Goal: Task Accomplishment & Management: Manage account settings

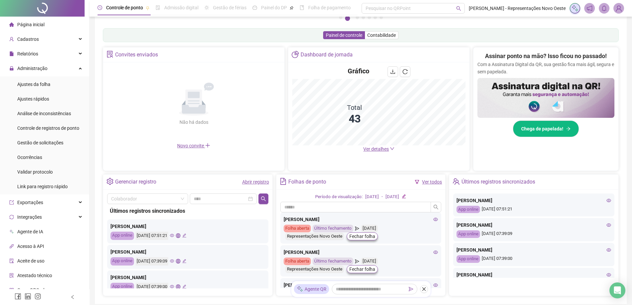
scroll to position [37, 0]
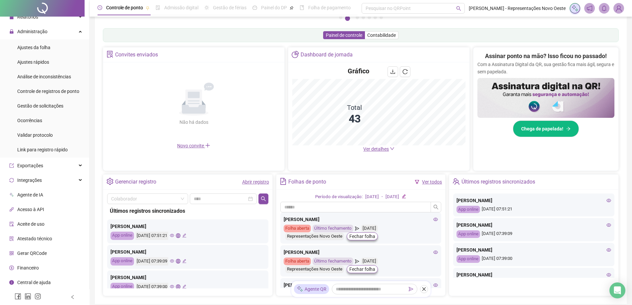
click at [370, 148] on span "Ver detalhes" at bounding box center [376, 148] width 26 height 5
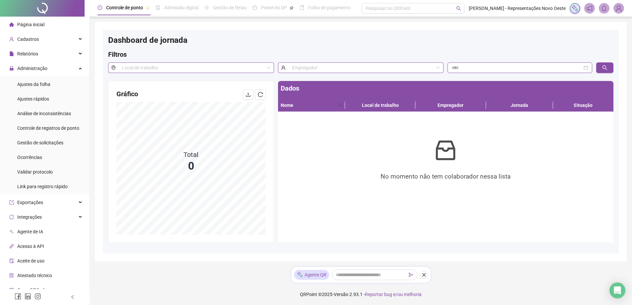
click at [60, 24] on li "Página inicial" at bounding box center [44, 24] width 87 height 13
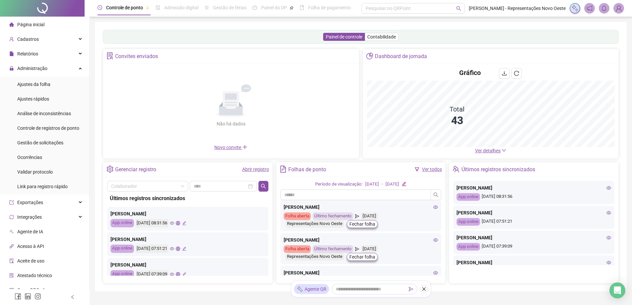
click at [496, 150] on span "Ver detalhes" at bounding box center [488, 150] width 26 height 5
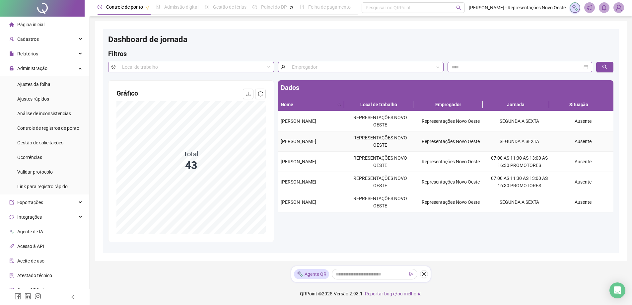
scroll to position [1, 0]
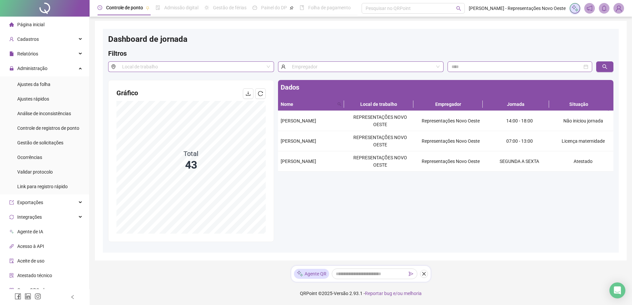
click at [59, 20] on li "Página inicial" at bounding box center [44, 24] width 87 height 13
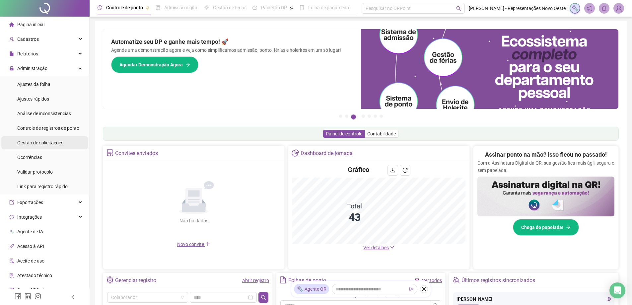
click at [27, 140] on span "Gestão de solicitações" at bounding box center [40, 142] width 46 height 5
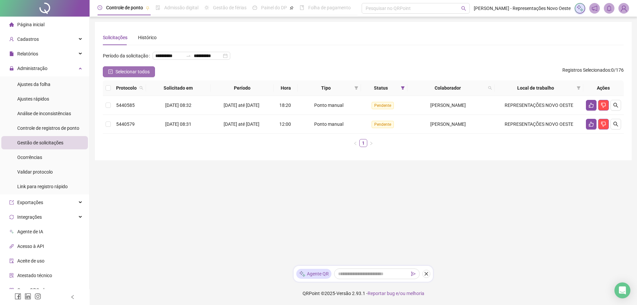
click at [149, 75] on span "Selecionar todos" at bounding box center [132, 71] width 34 height 7
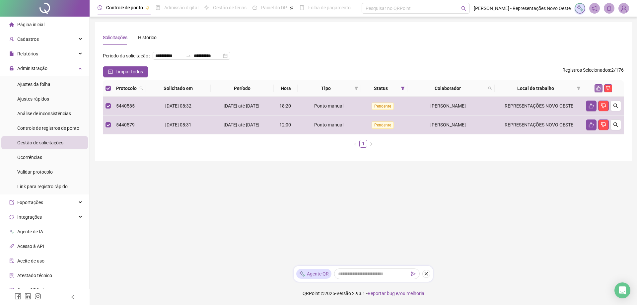
click at [598, 92] on button "button" at bounding box center [598, 88] width 8 height 8
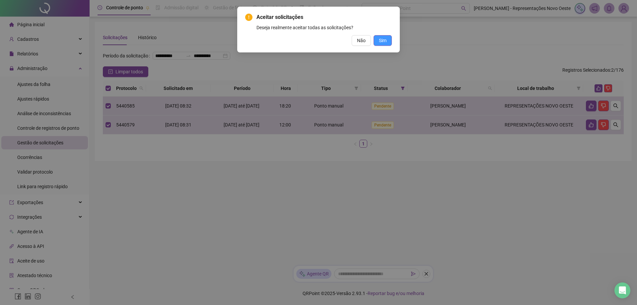
click at [386, 36] on button "Sim" at bounding box center [382, 40] width 18 height 11
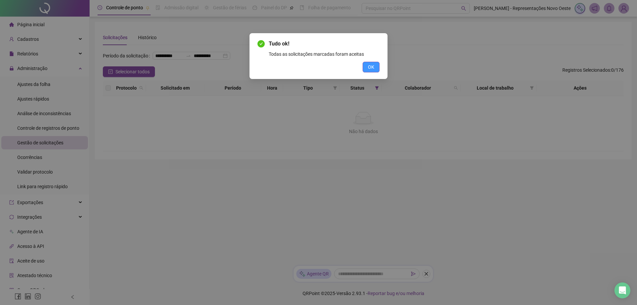
click at [372, 69] on span "OK" at bounding box center [371, 66] width 6 height 7
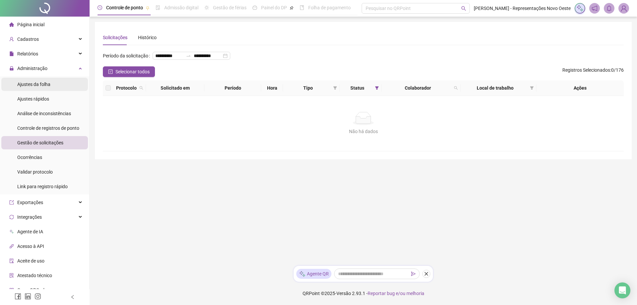
click at [51, 83] on li "Ajustes da folha" at bounding box center [44, 84] width 87 height 13
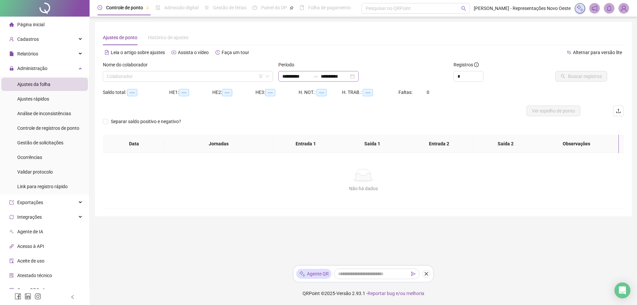
type input "**********"
click at [247, 78] on input "search" at bounding box center [185, 76] width 156 height 10
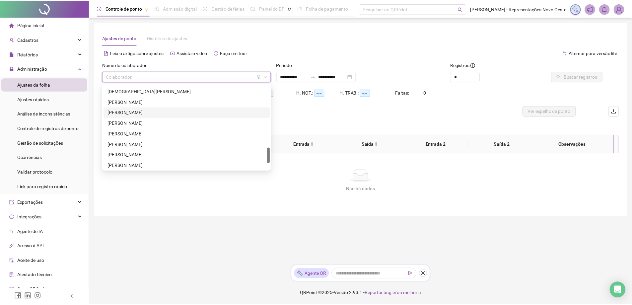
scroll to position [272, 0]
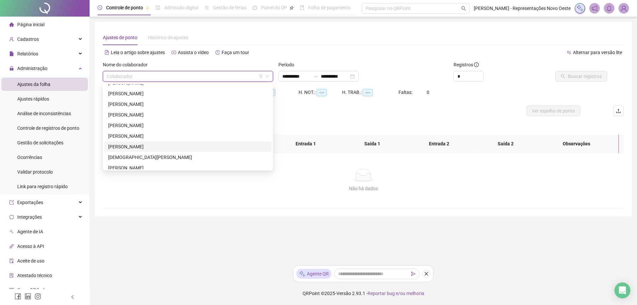
click at [135, 145] on div "[PERSON_NAME]" at bounding box center [188, 146] width 160 height 7
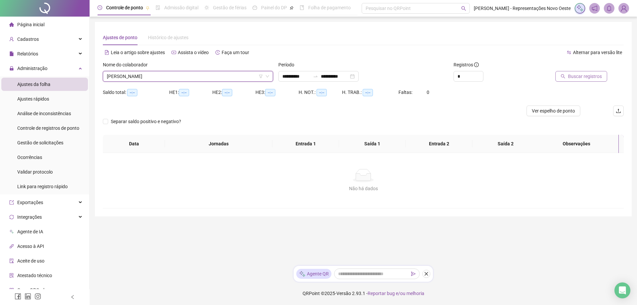
click at [584, 71] on button "Buscar registros" at bounding box center [581, 76] width 52 height 11
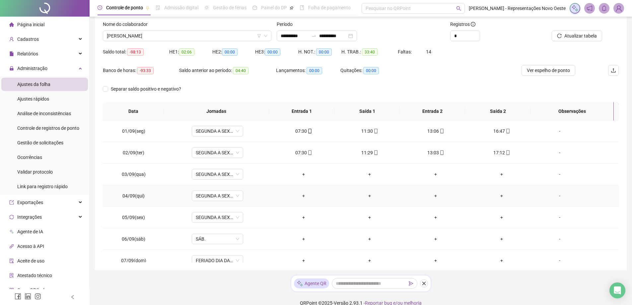
scroll to position [0, 0]
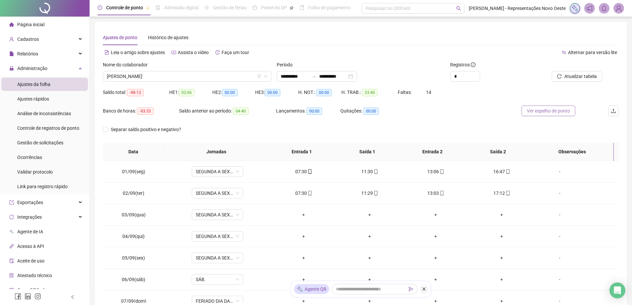
click at [543, 112] on span "Ver espelho de ponto" at bounding box center [548, 110] width 43 height 7
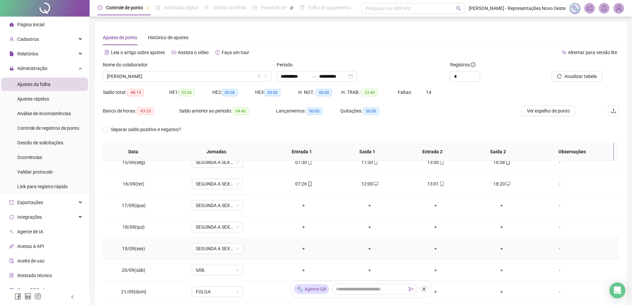
scroll to position [50, 0]
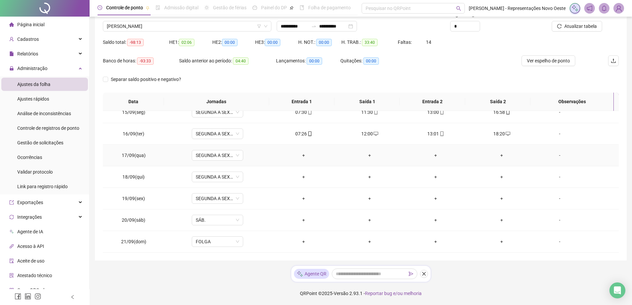
click at [562, 152] on div "-" at bounding box center [559, 155] width 39 height 7
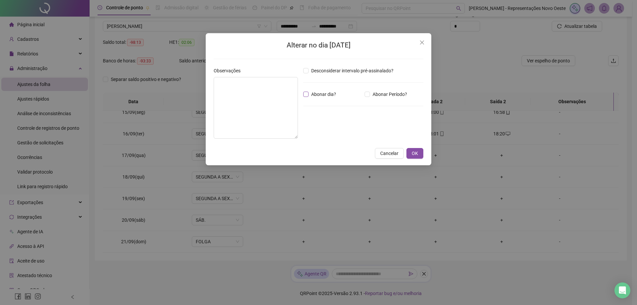
click at [327, 93] on span "Abonar dia?" at bounding box center [323, 94] width 30 height 7
click at [244, 105] on textarea at bounding box center [256, 108] width 84 height 62
drag, startPoint x: 261, startPoint y: 84, endPoint x: 168, endPoint y: 78, distance: 93.1
click at [166, 82] on div "**********" at bounding box center [318, 152] width 637 height 305
type textarea "**********"
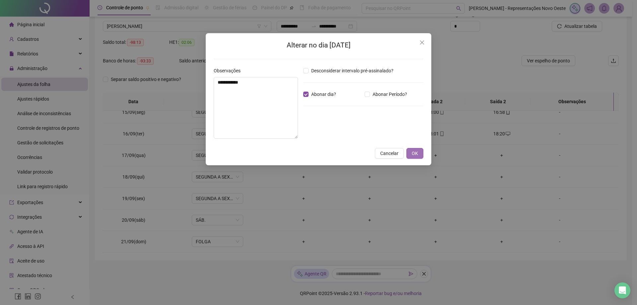
drag, startPoint x: 414, startPoint y: 153, endPoint x: 418, endPoint y: 150, distance: 4.6
click at [414, 152] on span "OK" at bounding box center [415, 153] width 6 height 7
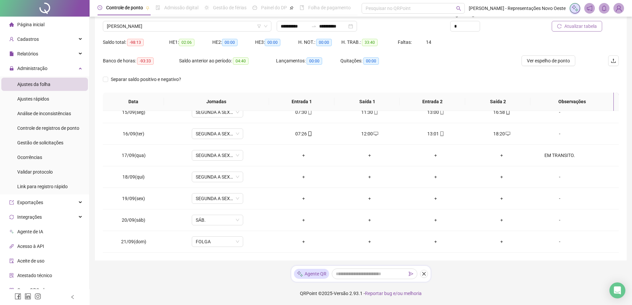
click at [579, 27] on span "Atualizar tabela" at bounding box center [580, 26] width 33 height 7
click at [555, 177] on div "-" at bounding box center [559, 176] width 39 height 7
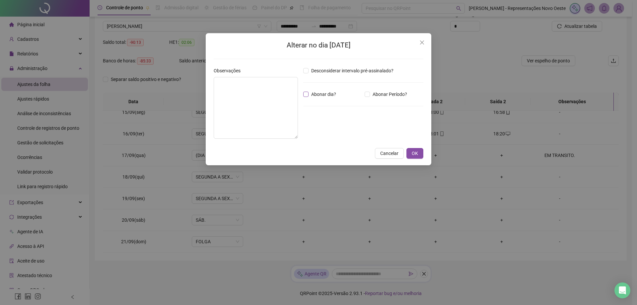
click at [312, 91] on span "Abonar dia?" at bounding box center [323, 94] width 30 height 7
click at [281, 101] on textarea at bounding box center [256, 108] width 84 height 62
paste textarea "**********"
type textarea "**********"
click at [423, 153] on button "OK" at bounding box center [414, 153] width 17 height 11
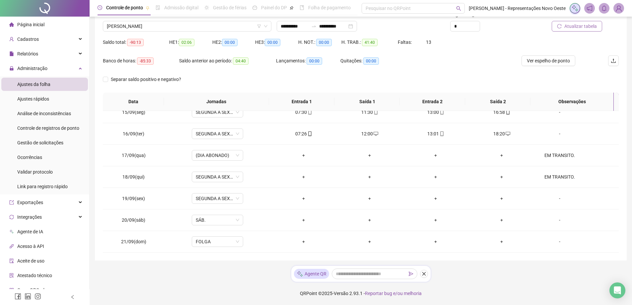
click at [574, 25] on span "Atualizar tabela" at bounding box center [580, 26] width 33 height 7
click at [556, 199] on div "-" at bounding box center [559, 198] width 39 height 7
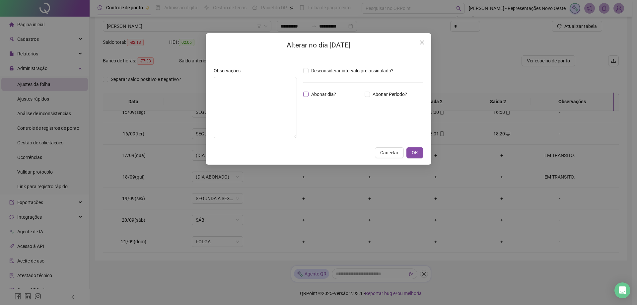
click at [317, 92] on span "Abonar dia?" at bounding box center [323, 94] width 30 height 7
click at [228, 95] on textarea at bounding box center [255, 107] width 83 height 61
paste textarea "**********"
type textarea "**********"
click at [423, 152] on div "**********" at bounding box center [319, 99] width 226 height 132
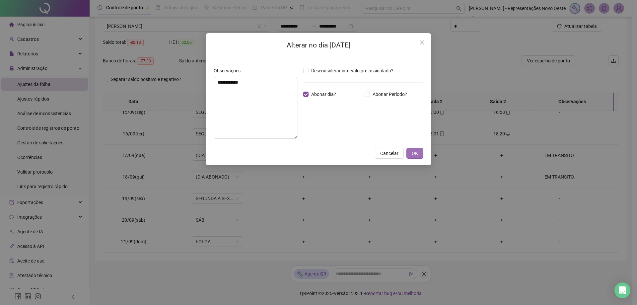
click at [418, 153] on span "OK" at bounding box center [415, 153] width 6 height 7
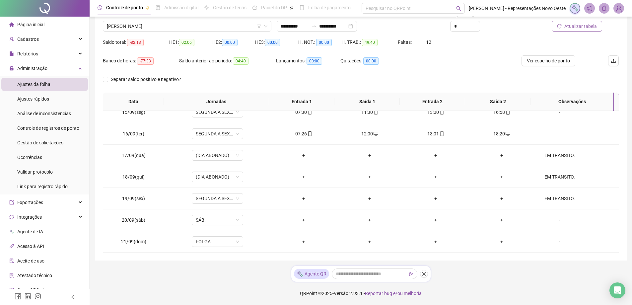
click at [576, 30] on button "Atualizar tabela" at bounding box center [577, 26] width 50 height 11
click at [559, 220] on div "-" at bounding box center [559, 219] width 39 height 7
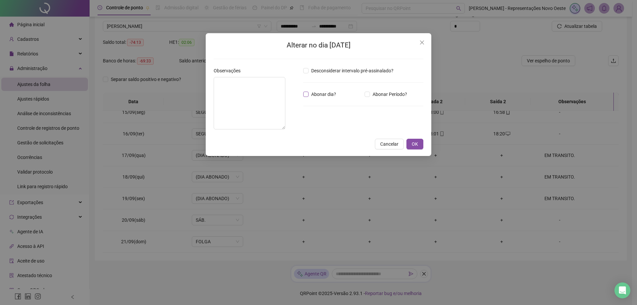
click at [323, 94] on span "Abonar dia?" at bounding box center [323, 94] width 30 height 7
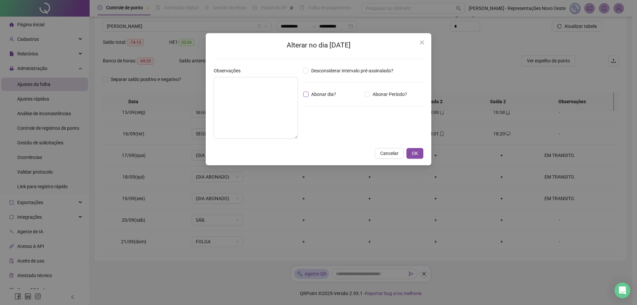
drag, startPoint x: 244, startPoint y: 104, endPoint x: 314, endPoint y: 91, distance: 70.7
click at [314, 88] on div "Desconsiderar intervalo pré-assinalado? Abonar dia? Abonar Período? Horas a abo…" at bounding box center [362, 105] width 125 height 77
click at [313, 91] on span "Abonar dia?" at bounding box center [323, 94] width 30 height 7
click at [273, 111] on textarea at bounding box center [256, 108] width 84 height 62
paste textarea "**********"
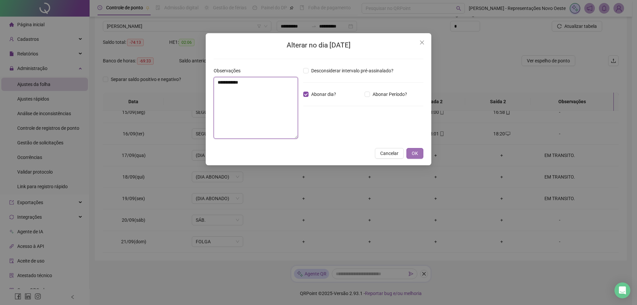
type textarea "**********"
click at [418, 151] on span "OK" at bounding box center [415, 153] width 6 height 7
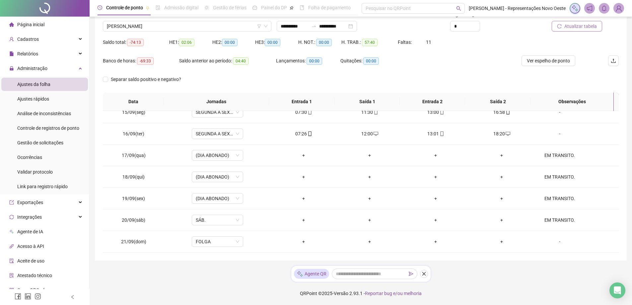
click at [584, 30] on button "Atualizar tabela" at bounding box center [577, 26] width 50 height 11
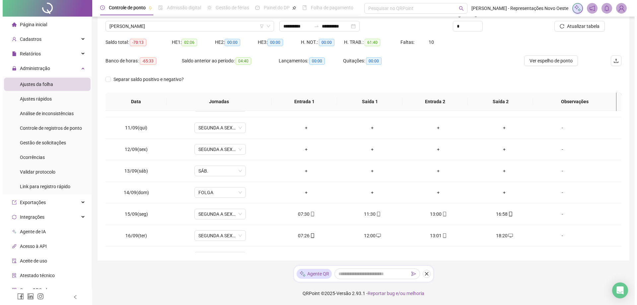
scroll to position [265, 0]
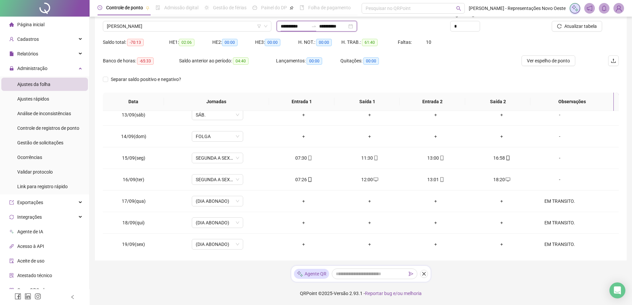
click at [308, 26] on input "**********" at bounding box center [295, 26] width 28 height 7
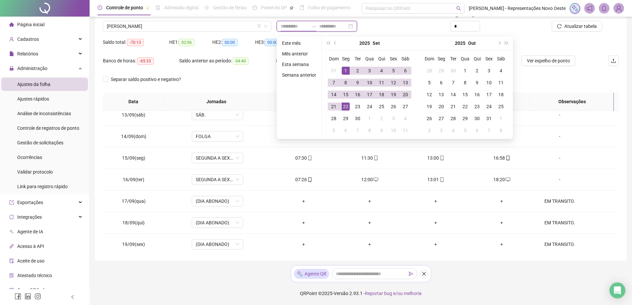
type input "**********"
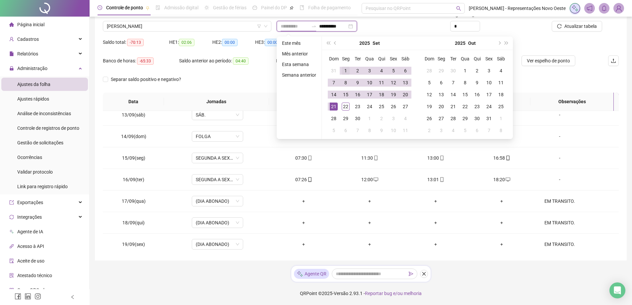
type input "**********"
click at [346, 70] on div "1" at bounding box center [346, 71] width 8 height 8
type input "**********"
click at [333, 94] on div "14" at bounding box center [334, 95] width 8 height 8
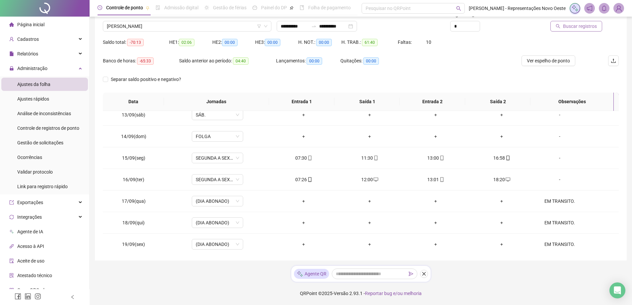
click at [563, 31] on button "Buscar registros" at bounding box center [576, 26] width 52 height 11
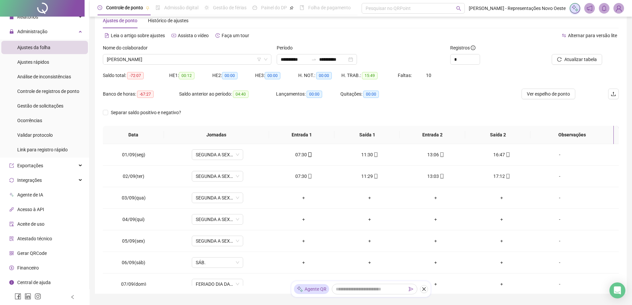
scroll to position [0, 0]
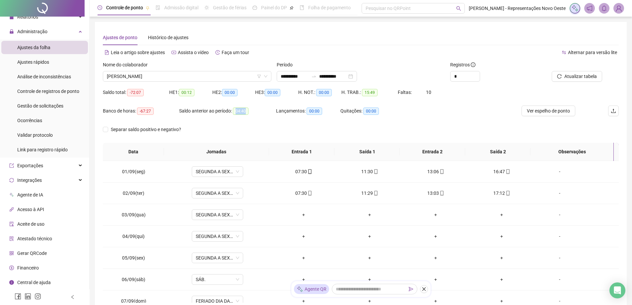
drag, startPoint x: 237, startPoint y: 111, endPoint x: 267, endPoint y: 111, distance: 29.9
click at [267, 111] on div "Saldo anterior ao período: 04:40" at bounding box center [227, 111] width 97 height 8
click at [493, 170] on div "16:47" at bounding box center [501, 171] width 55 height 7
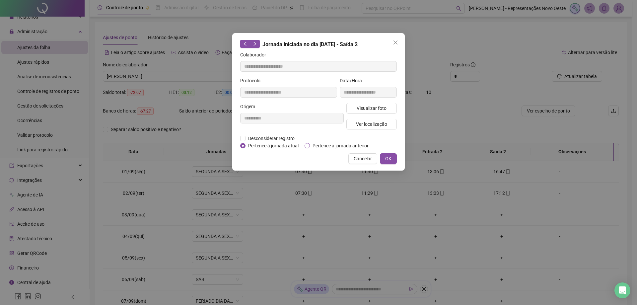
type input "**********"
click at [394, 41] on icon "close" at bounding box center [395, 42] width 4 height 4
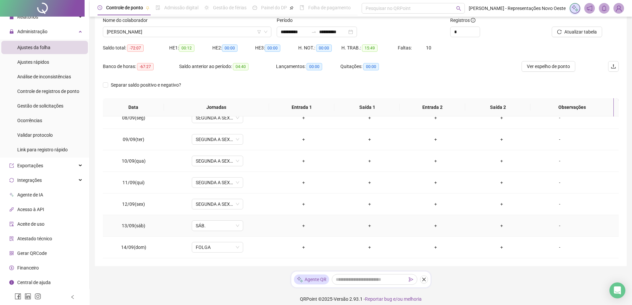
scroll to position [50, 0]
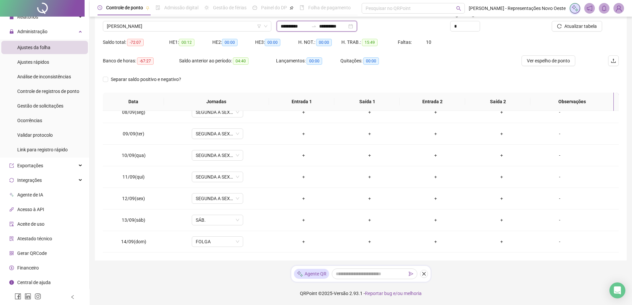
click at [341, 28] on input "**********" at bounding box center [333, 26] width 28 height 7
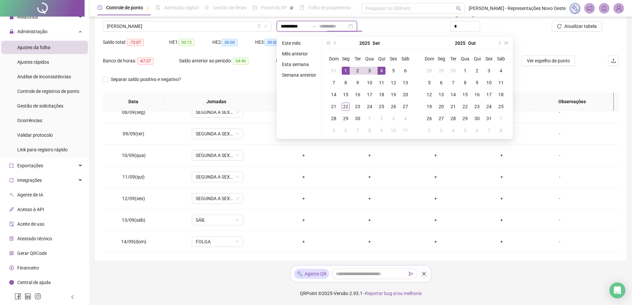
type input "**********"
click at [345, 71] on div "1" at bounding box center [346, 71] width 8 height 8
click at [345, 96] on div "15" at bounding box center [346, 95] width 8 height 8
type input "**********"
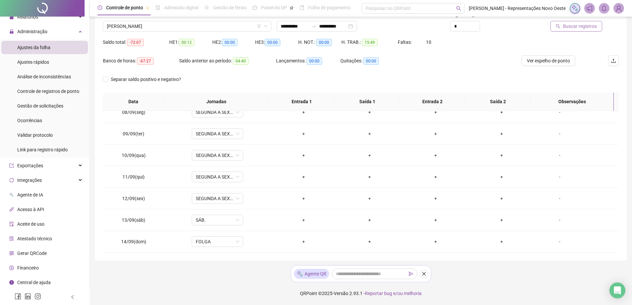
click at [571, 25] on span "Buscar registros" at bounding box center [580, 26] width 34 height 7
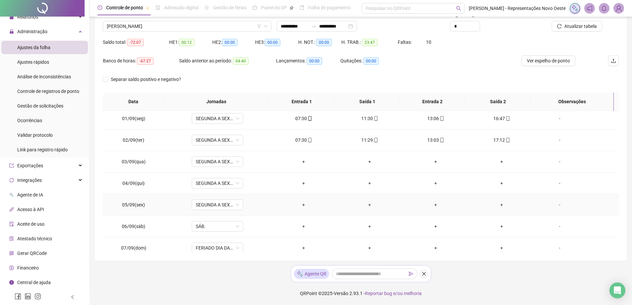
scroll to position [0, 0]
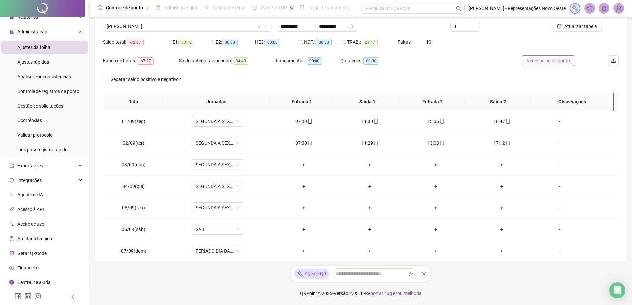
click at [546, 60] on span "Ver espelho de ponto" at bounding box center [548, 60] width 43 height 7
click at [347, 27] on input "**********" at bounding box center [333, 26] width 28 height 7
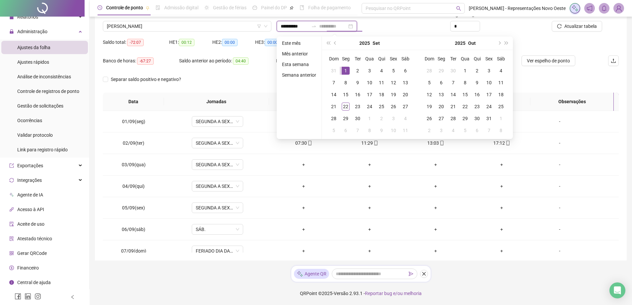
type input "**********"
click at [344, 71] on div "1" at bounding box center [346, 71] width 8 height 8
click at [333, 96] on div "14" at bounding box center [334, 95] width 8 height 8
type input "**********"
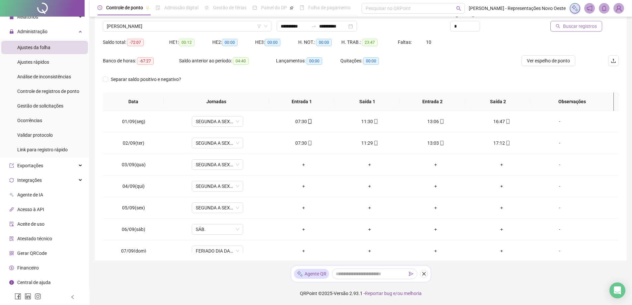
click at [577, 27] on span "Buscar registros" at bounding box center [580, 26] width 34 height 7
click at [553, 58] on span "Ver espelho de ponto" at bounding box center [548, 60] width 43 height 7
drag, startPoint x: 328, startPoint y: 24, endPoint x: 341, endPoint y: 31, distance: 14.7
click at [328, 23] on input "**********" at bounding box center [333, 26] width 28 height 7
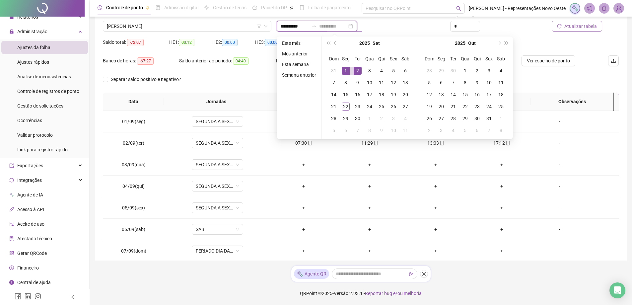
type input "**********"
click at [345, 71] on div "1" at bounding box center [346, 71] width 8 height 8
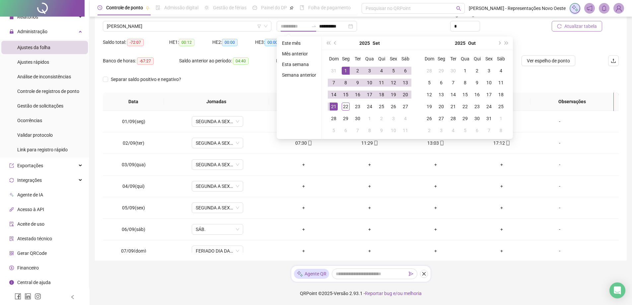
drag, startPoint x: 334, startPoint y: 105, endPoint x: 387, endPoint y: 91, distance: 54.7
click at [334, 105] on div "21" at bounding box center [334, 106] width 8 height 8
type input "**********"
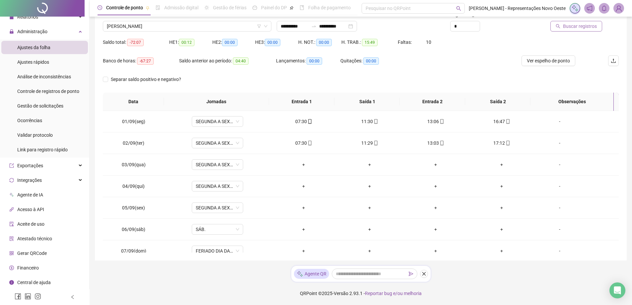
click at [567, 22] on button "Buscar registros" at bounding box center [576, 26] width 52 height 11
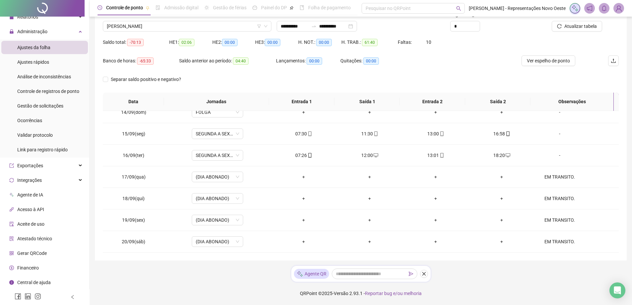
scroll to position [278, 0]
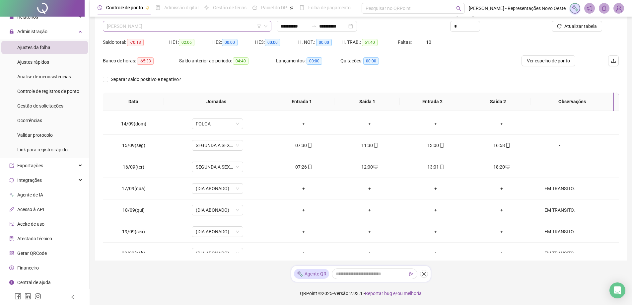
click at [161, 29] on span "[PERSON_NAME]" at bounding box center [187, 26] width 161 height 10
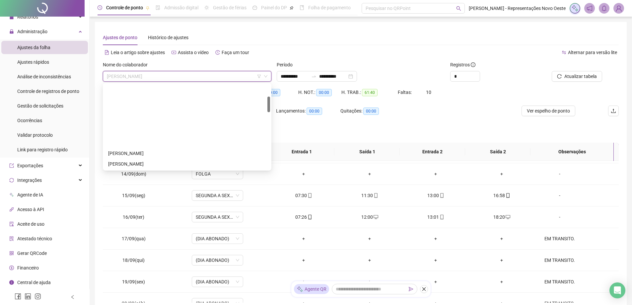
scroll to position [66, 0]
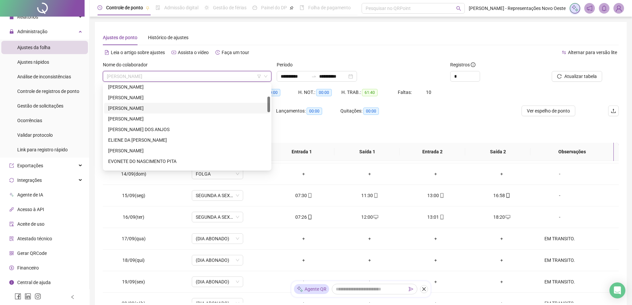
drag, startPoint x: 270, startPoint y: 103, endPoint x: 271, endPoint y: 76, distance: 27.9
click at [271, 76] on body "**********" at bounding box center [316, 152] width 632 height 305
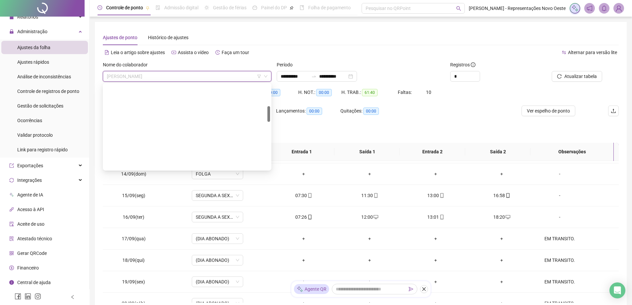
scroll to position [353, 0]
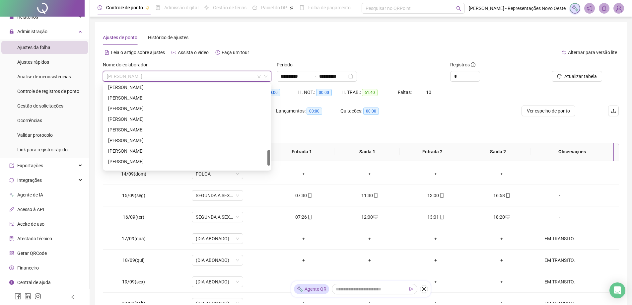
drag, startPoint x: 268, startPoint y: 105, endPoint x: 256, endPoint y: 159, distance: 54.7
click at [256, 159] on div "[PERSON_NAME] DO NASCIMENTO [PERSON_NAME] [PERSON_NAME] [PERSON_NAME]" at bounding box center [187, 126] width 166 height 85
click at [256, 159] on div "[PERSON_NAME]" at bounding box center [187, 161] width 158 height 7
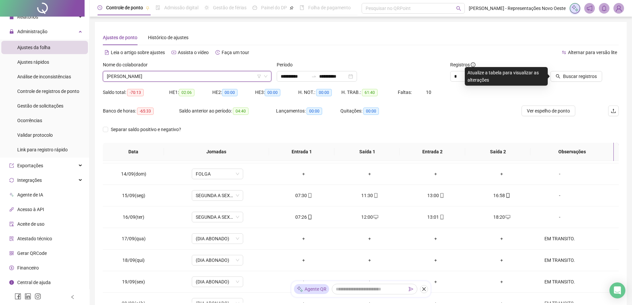
click at [211, 73] on span "[PERSON_NAME]" at bounding box center [187, 76] width 161 height 10
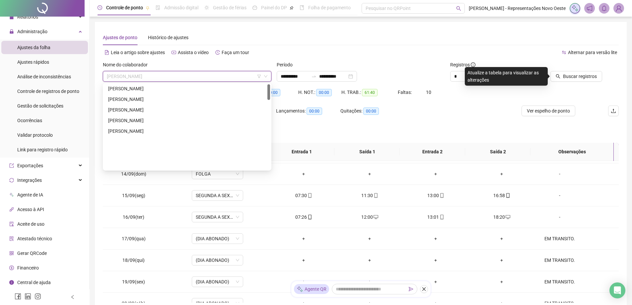
scroll to position [0, 0]
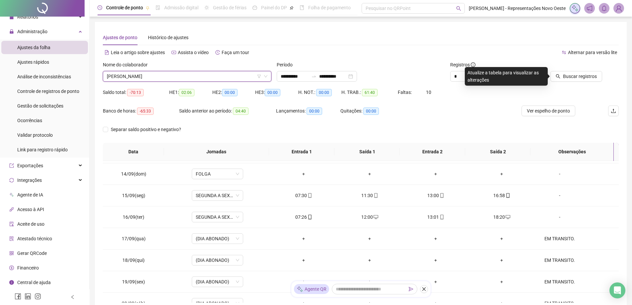
click at [242, 68] on div "Nome do colaborador" at bounding box center [187, 66] width 168 height 10
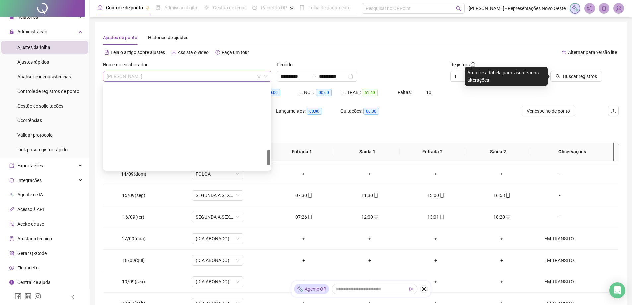
click at [226, 81] on div "[PERSON_NAME]" at bounding box center [187, 76] width 168 height 11
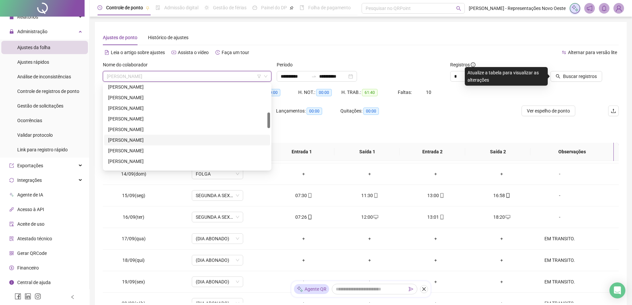
scroll to position [184, 0]
click at [142, 136] on div "[PERSON_NAME]" at bounding box center [187, 138] width 158 height 7
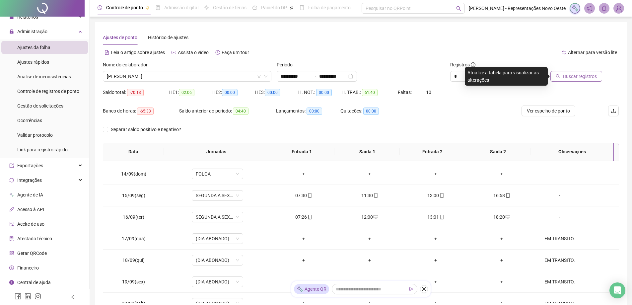
click at [578, 74] on span "Buscar registros" at bounding box center [580, 76] width 34 height 7
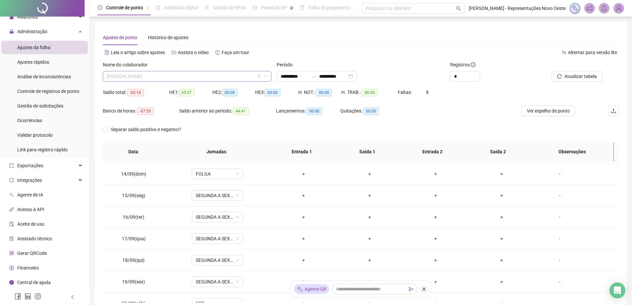
click at [187, 76] on span "[PERSON_NAME]" at bounding box center [187, 76] width 161 height 10
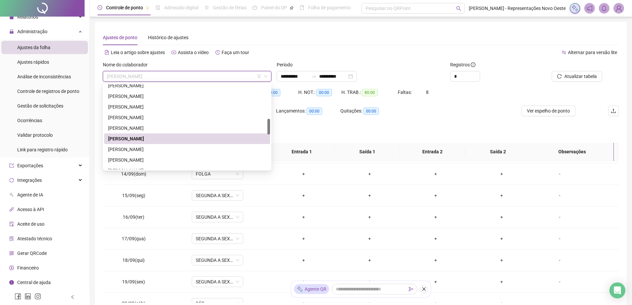
click at [146, 136] on div "[PERSON_NAME]" at bounding box center [187, 138] width 158 height 7
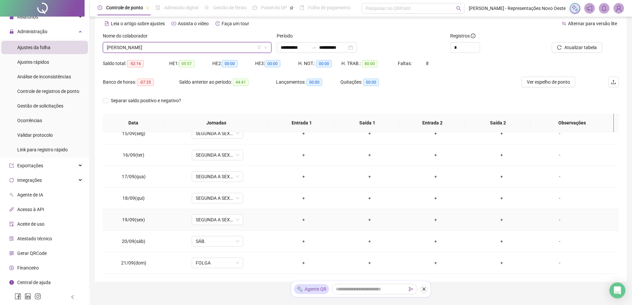
scroll to position [50, 0]
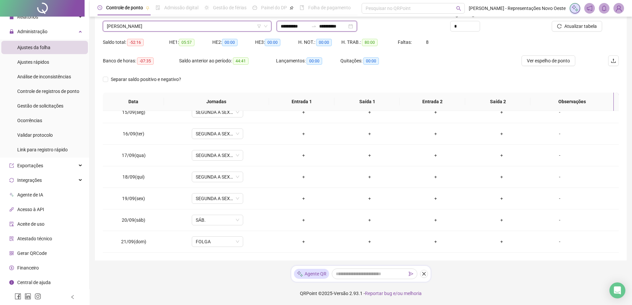
drag, startPoint x: 315, startPoint y: 26, endPoint x: 326, endPoint y: 35, distance: 13.9
click at [308, 26] on input "**********" at bounding box center [295, 26] width 28 height 7
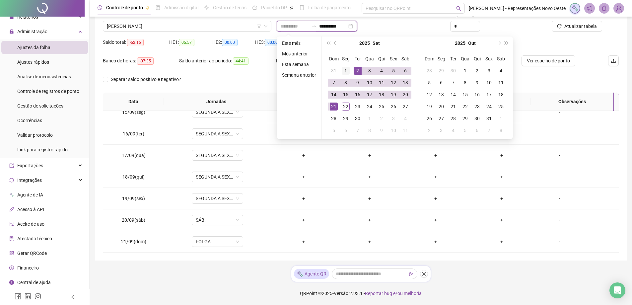
type input "**********"
click at [346, 71] on div "1" at bounding box center [346, 71] width 8 height 8
type input "**********"
click at [345, 108] on div "22" at bounding box center [346, 106] width 8 height 8
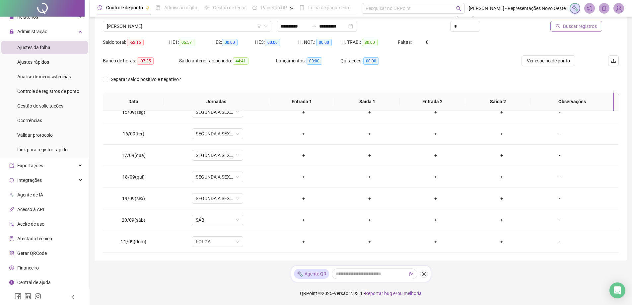
click at [583, 31] on button "Buscar registros" at bounding box center [576, 26] width 52 height 11
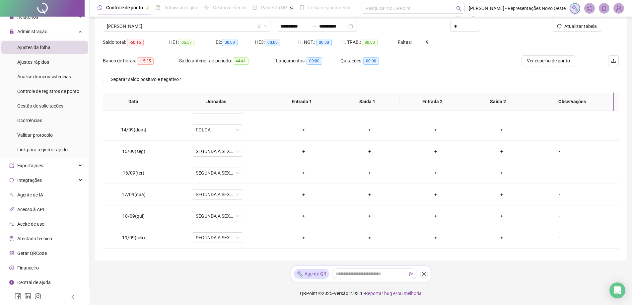
scroll to position [245, 0]
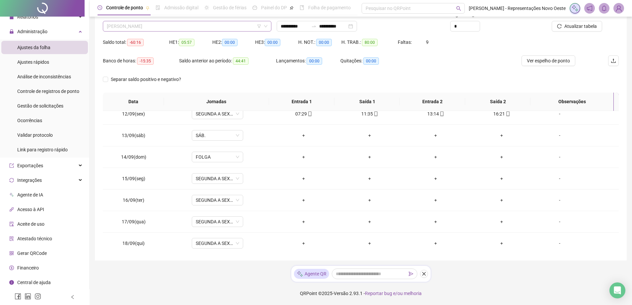
click at [251, 28] on span "[PERSON_NAME]" at bounding box center [187, 26] width 161 height 10
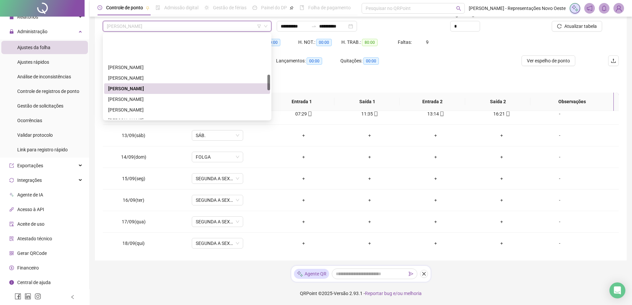
scroll to position [251, 0]
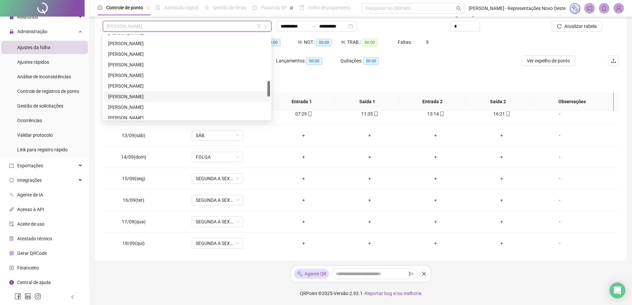
click at [138, 98] on div "[PERSON_NAME]" at bounding box center [187, 96] width 158 height 7
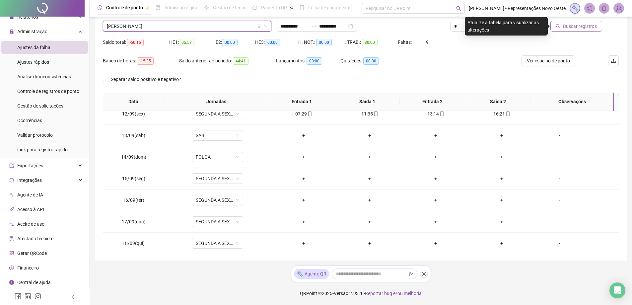
click at [570, 24] on span "Buscar registros" at bounding box center [580, 26] width 34 height 7
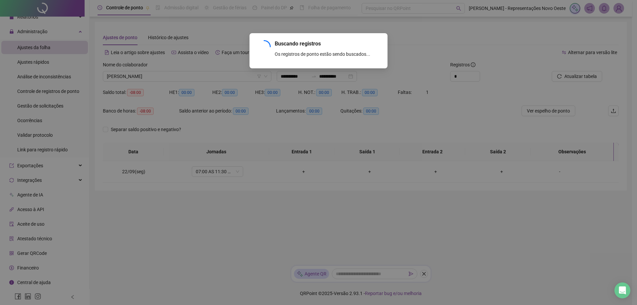
scroll to position [0, 0]
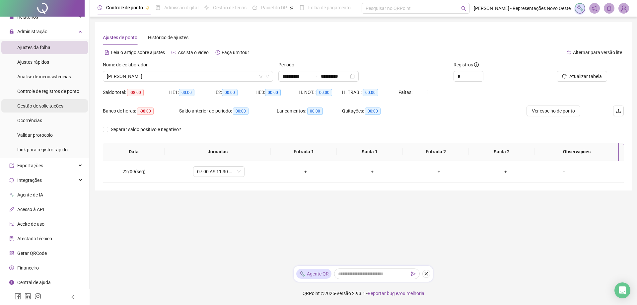
click at [52, 104] on span "Gestão de solicitações" at bounding box center [40, 105] width 46 height 5
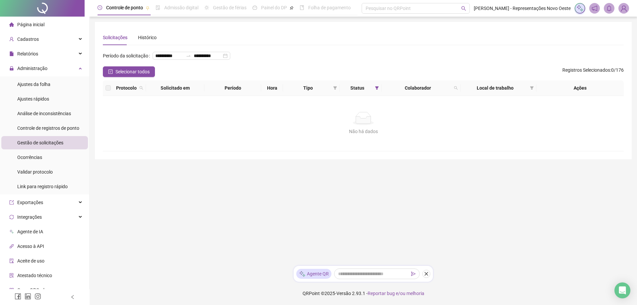
click at [63, 22] on li "Página inicial" at bounding box center [44, 24] width 87 height 13
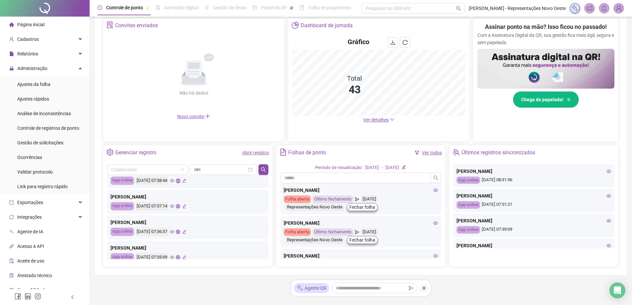
scroll to position [133, 0]
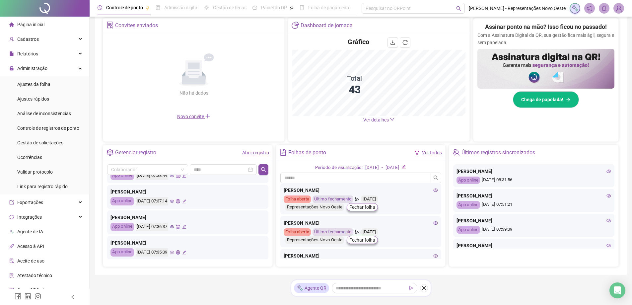
click at [385, 121] on span "Ver detalhes" at bounding box center [376, 119] width 26 height 5
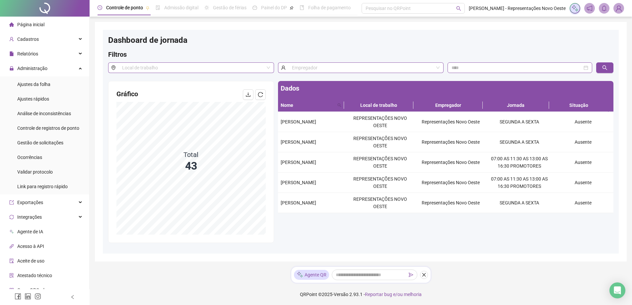
click at [59, 20] on li "Página inicial" at bounding box center [44, 24] width 87 height 13
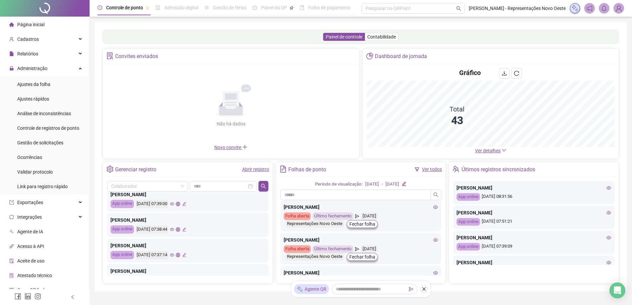
scroll to position [99, 0]
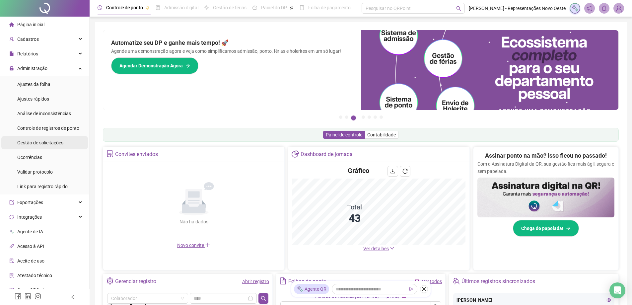
click at [60, 142] on span "Gestão de solicitações" at bounding box center [40, 142] width 46 height 5
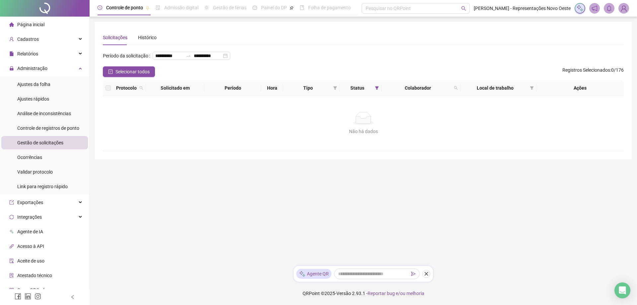
click at [61, 29] on li "Página inicial" at bounding box center [44, 24] width 87 height 13
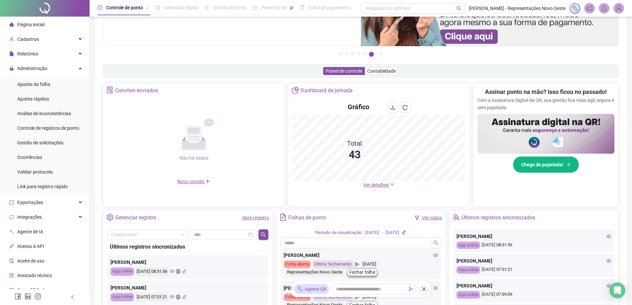
scroll to position [133, 0]
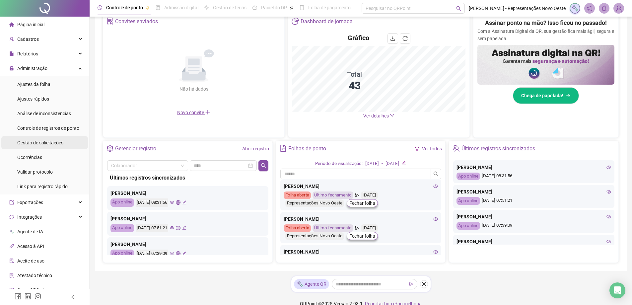
click at [57, 141] on span "Gestão de solicitações" at bounding box center [40, 142] width 46 height 5
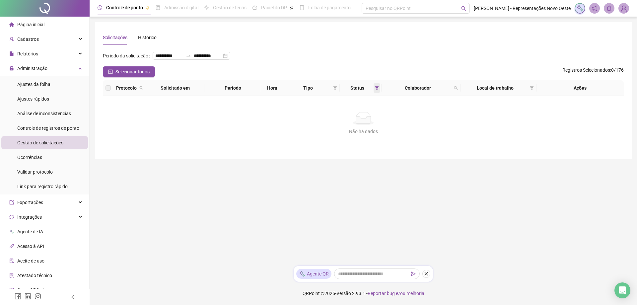
click at [377, 93] on span at bounding box center [376, 88] width 7 height 10
click at [371, 145] on span "OK" at bounding box center [371, 146] width 6 height 7
click at [50, 23] on li "Página inicial" at bounding box center [44, 24] width 87 height 13
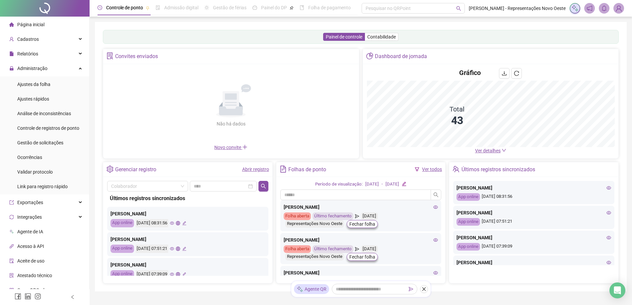
click at [489, 148] on span "Ver detalhes" at bounding box center [488, 150] width 26 height 5
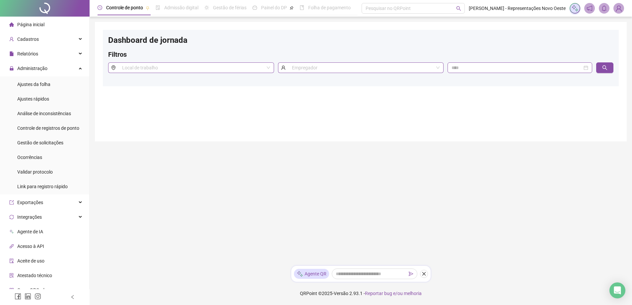
click at [489, 152] on main "Dashboard de jornada Filtros Local de trabalho Empregador" at bounding box center [361, 141] width 532 height 238
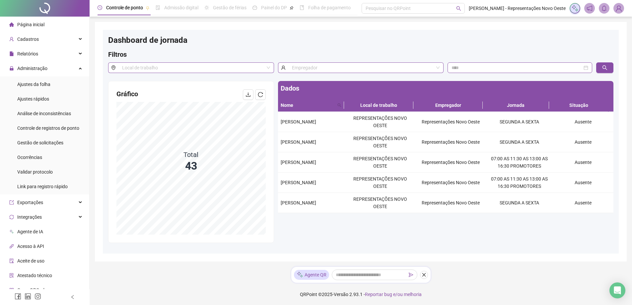
click at [57, 28] on li "Página inicial" at bounding box center [44, 24] width 87 height 13
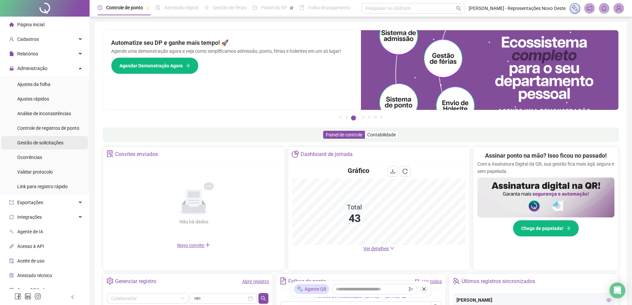
click at [57, 141] on span "Gestão de solicitações" at bounding box center [40, 142] width 46 height 5
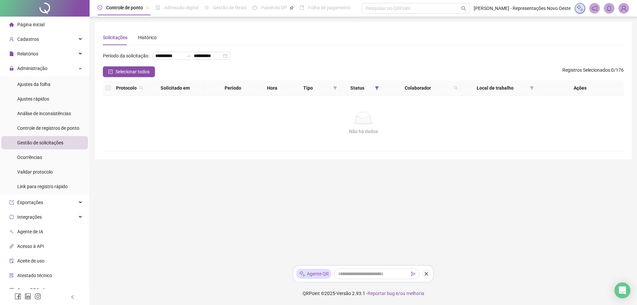
drag, startPoint x: 43, startPoint y: 90, endPoint x: 86, endPoint y: 70, distance: 46.9
click at [43, 90] on div "Ajustes da folha" at bounding box center [33, 84] width 33 height 13
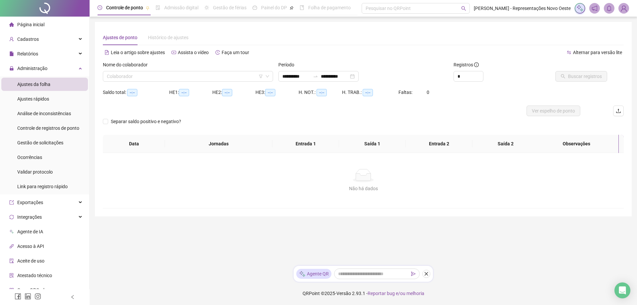
type input "**********"
click at [77, 37] on div "Cadastros" at bounding box center [44, 39] width 87 height 13
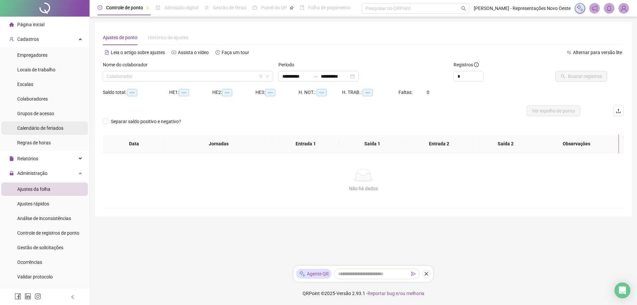
click at [52, 130] on span "Calendário de feriados" at bounding box center [40, 127] width 46 height 5
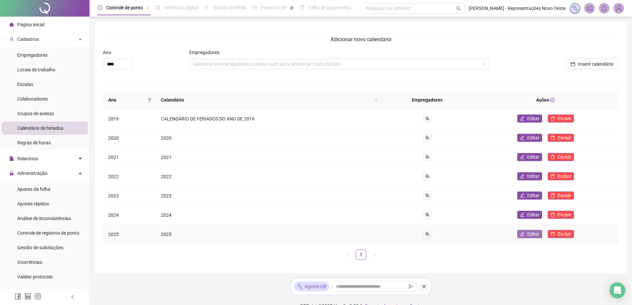
click at [529, 236] on span "Editar" at bounding box center [533, 233] width 12 height 7
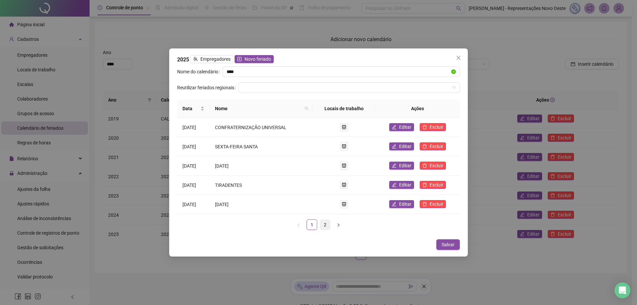
click at [321, 220] on link "2" at bounding box center [325, 225] width 10 height 10
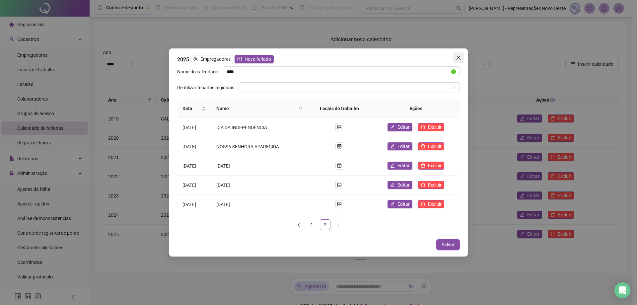
click at [463, 57] on span "Close" at bounding box center [458, 57] width 11 height 5
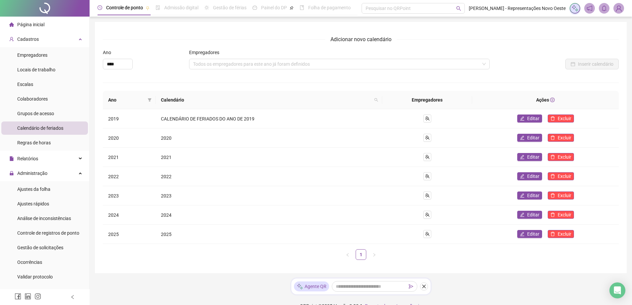
click at [42, 19] on div "Página inicial" at bounding box center [26, 24] width 35 height 13
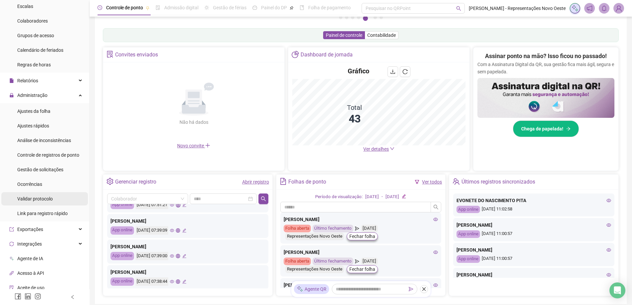
scroll to position [66, 0]
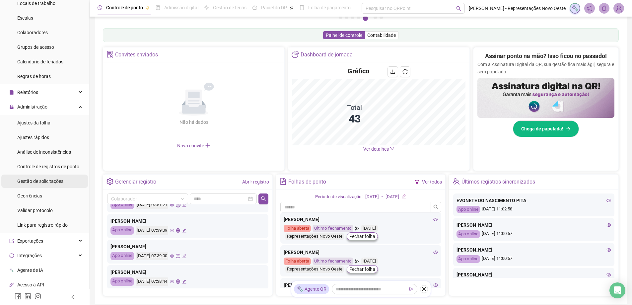
click at [45, 179] on span "Gestão de solicitações" at bounding box center [40, 180] width 46 height 5
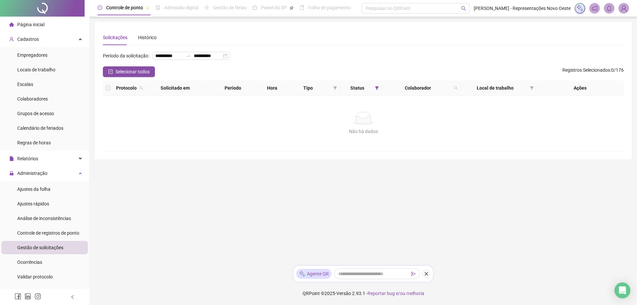
click at [39, 22] on span "Página inicial" at bounding box center [30, 24] width 27 height 5
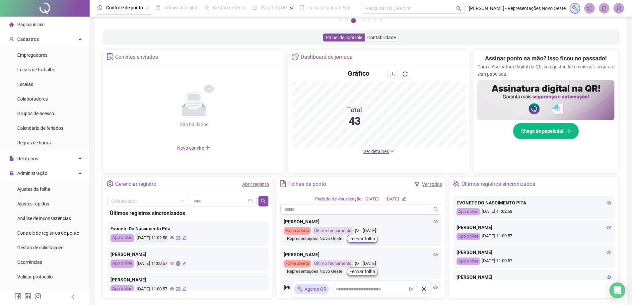
click at [377, 150] on span "Ver detalhes" at bounding box center [376, 151] width 26 height 5
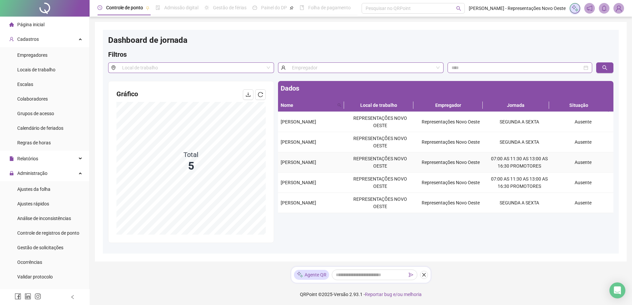
scroll to position [1, 0]
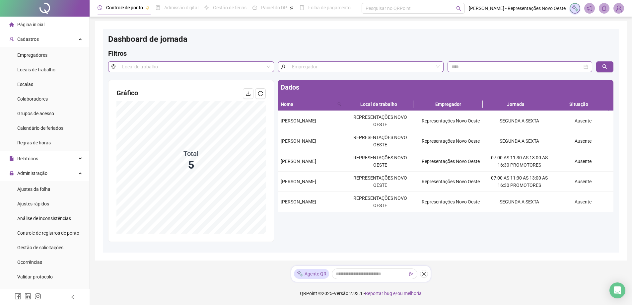
click at [40, 29] on div "Página inicial" at bounding box center [26, 24] width 35 height 13
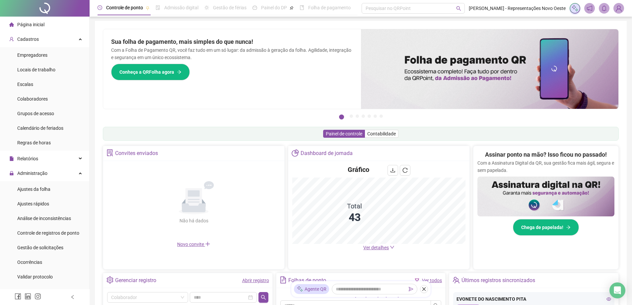
click at [370, 247] on span "Ver detalhes" at bounding box center [376, 247] width 26 height 5
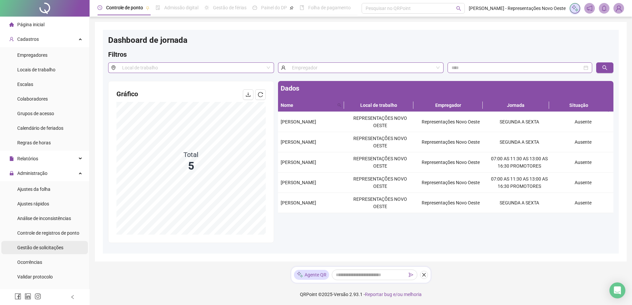
click at [44, 250] on div "Gestão de solicitações" at bounding box center [40, 247] width 46 height 13
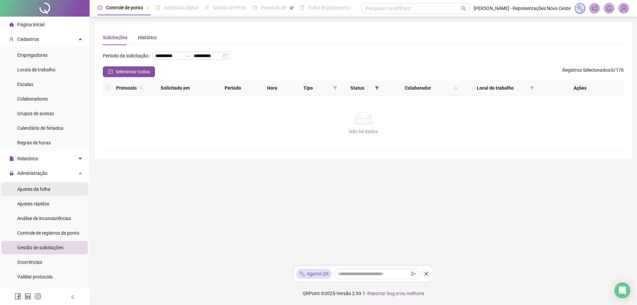
click at [39, 185] on div "Ajustes da folha" at bounding box center [33, 188] width 33 height 13
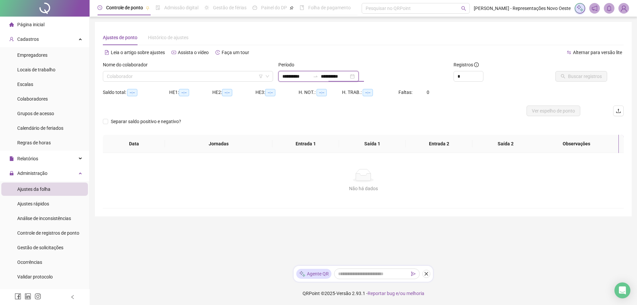
click at [342, 76] on input "**********" at bounding box center [335, 76] width 28 height 7
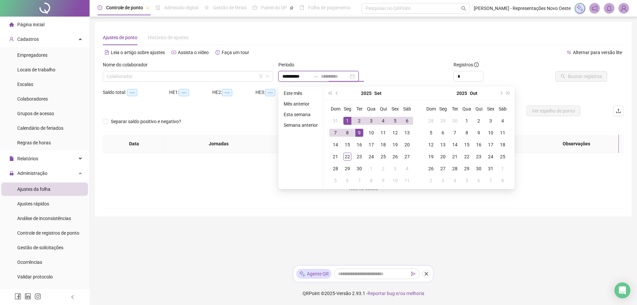
type input "**********"
click at [346, 118] on div "1" at bounding box center [347, 121] width 8 height 8
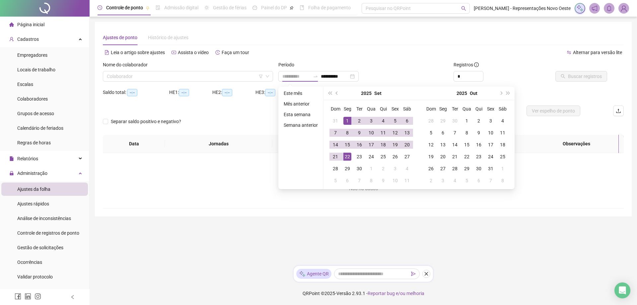
click at [348, 156] on div "22" at bounding box center [347, 157] width 8 height 8
type input "**********"
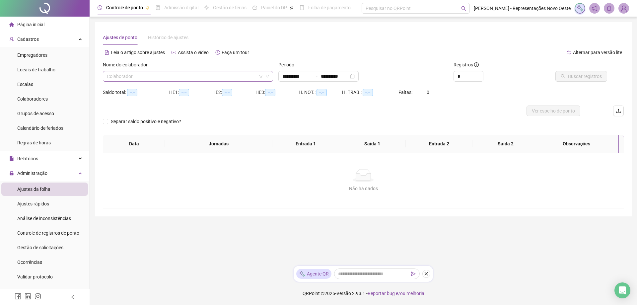
click at [206, 71] on input "search" at bounding box center [185, 76] width 156 height 10
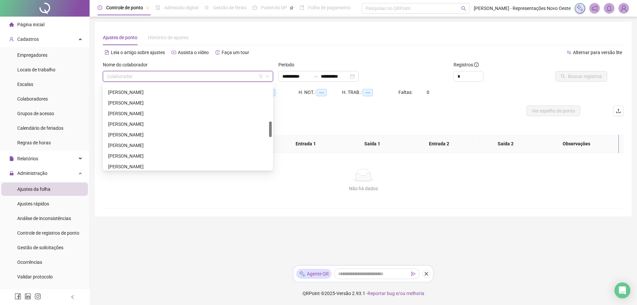
scroll to position [265, 0]
click at [146, 128] on div "[PERSON_NAME]" at bounding box center [187, 132] width 167 height 11
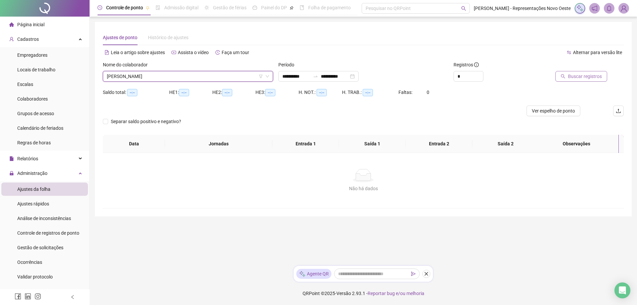
click at [569, 75] on span "Buscar registros" at bounding box center [585, 76] width 34 height 7
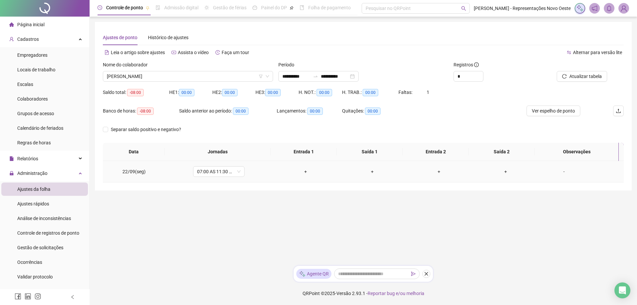
click at [308, 169] on div "+" at bounding box center [306, 171] width 56 height 7
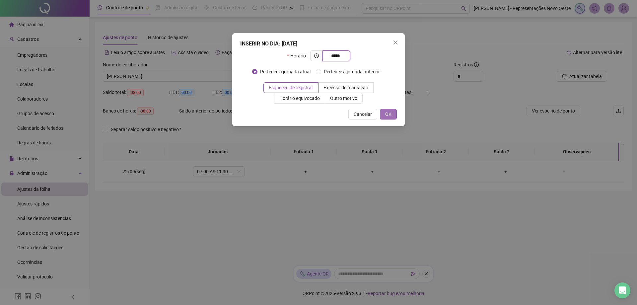
type input "*****"
click at [392, 112] on button "OK" at bounding box center [388, 114] width 17 height 11
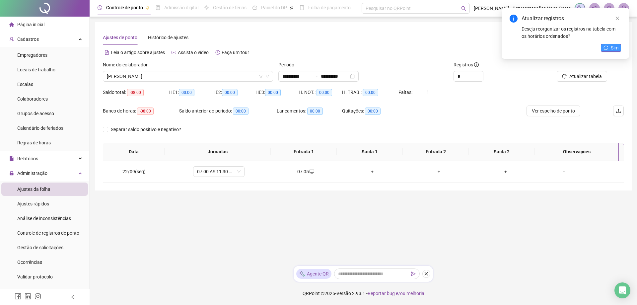
click at [606, 47] on icon "reload" at bounding box center [605, 47] width 5 height 5
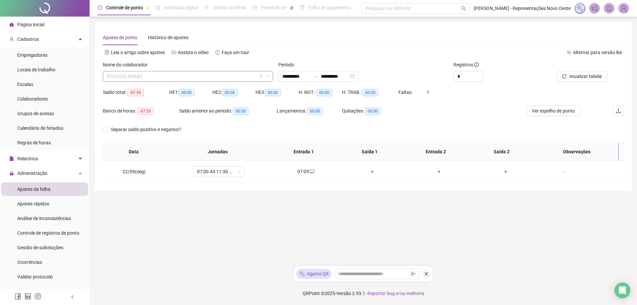
click at [212, 77] on span "[PERSON_NAME]" at bounding box center [188, 76] width 162 height 10
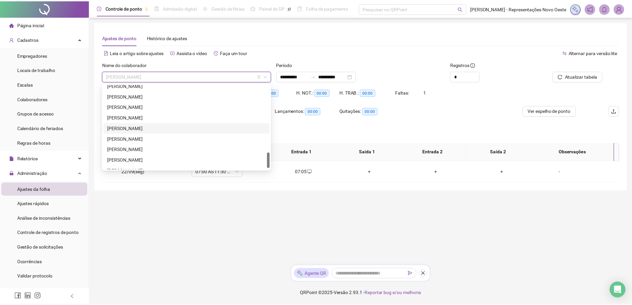
scroll to position [371, 0]
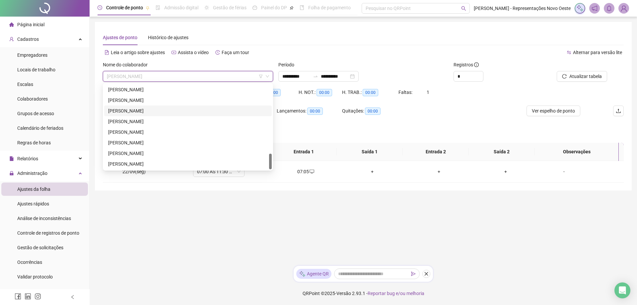
click at [134, 119] on div "[PERSON_NAME]" at bounding box center [188, 121] width 160 height 7
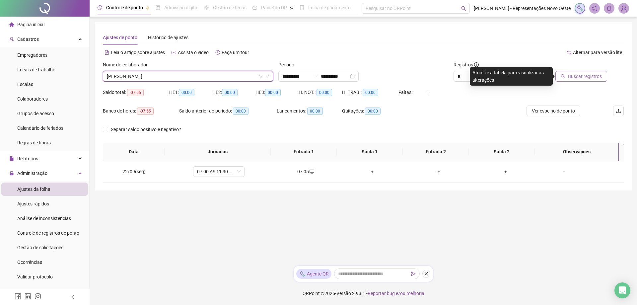
click at [573, 78] on span "Buscar registros" at bounding box center [585, 76] width 34 height 7
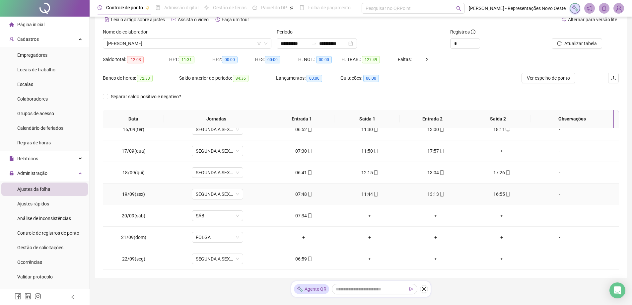
scroll to position [50, 0]
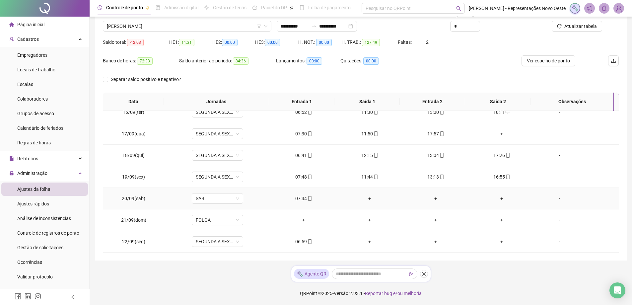
click at [369, 199] on div "+" at bounding box center [369, 198] width 55 height 7
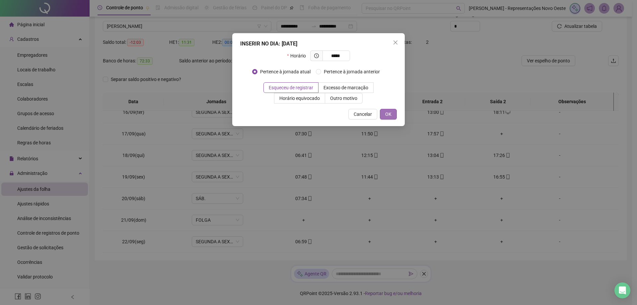
type input "*****"
click at [386, 112] on span "OK" at bounding box center [388, 113] width 6 height 7
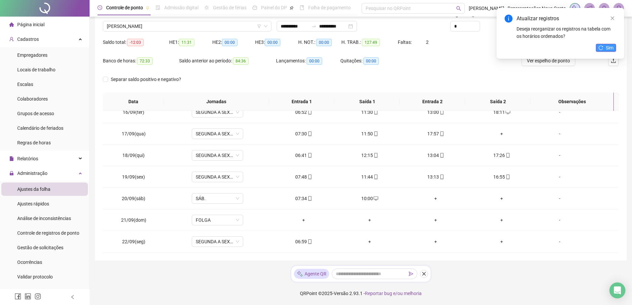
click at [606, 45] on span "Sim" at bounding box center [610, 47] width 8 height 7
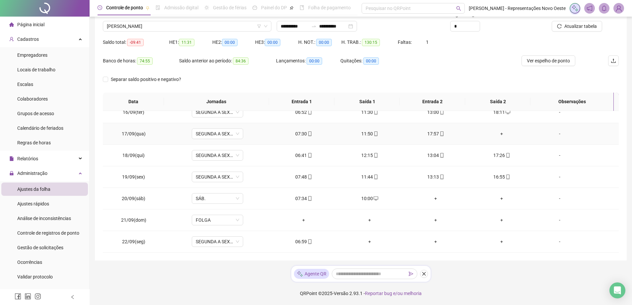
click at [497, 134] on div "+" at bounding box center [501, 133] width 55 height 7
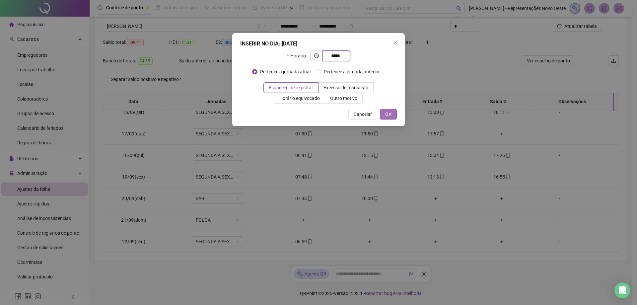
type input "*****"
click at [389, 111] on span "OK" at bounding box center [388, 113] width 6 height 7
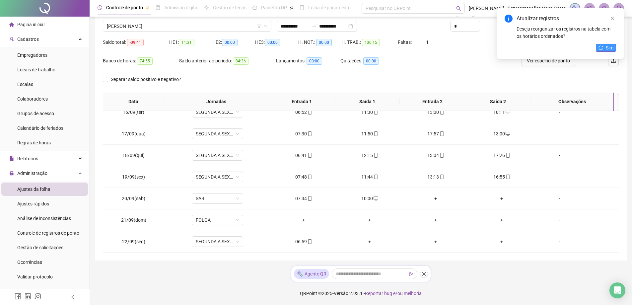
click at [604, 45] on button "Sim" at bounding box center [606, 48] width 20 height 8
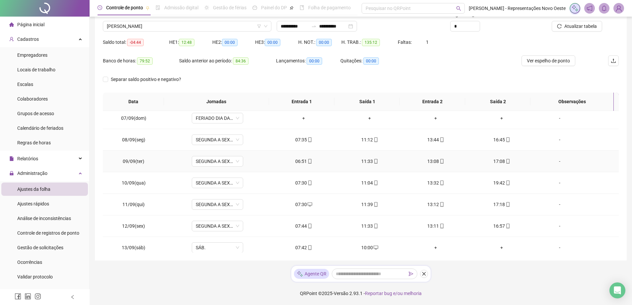
scroll to position [166, 0]
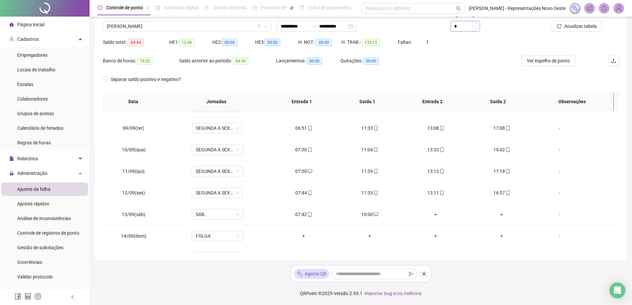
click at [479, 21] on div "*" at bounding box center [464, 26] width 29 height 10
click at [479, 21] on div "*" at bounding box center [465, 26] width 30 height 11
click at [478, 23] on span "Increase Value" at bounding box center [475, 24] width 7 height 6
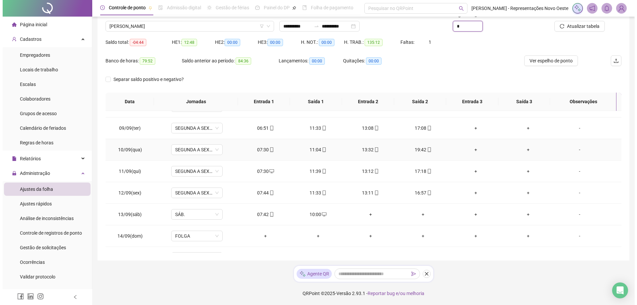
scroll to position [333, 0]
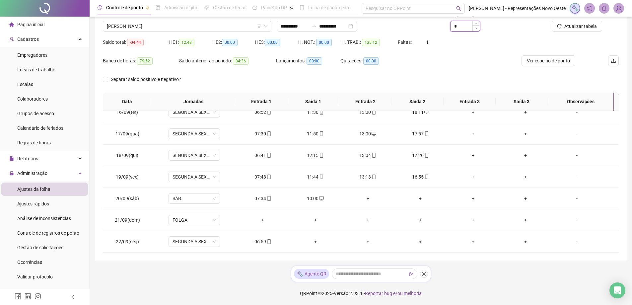
click at [477, 28] on icon "down" at bounding box center [476, 28] width 2 height 2
type input "*"
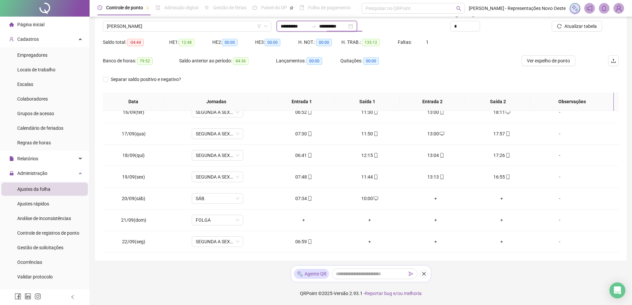
click at [346, 24] on input "**********" at bounding box center [333, 26] width 28 height 7
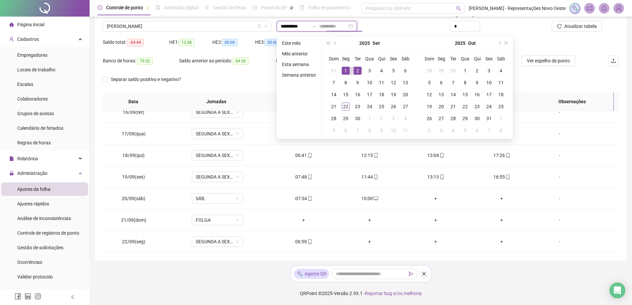
type input "**********"
click at [347, 70] on div "1" at bounding box center [346, 71] width 8 height 8
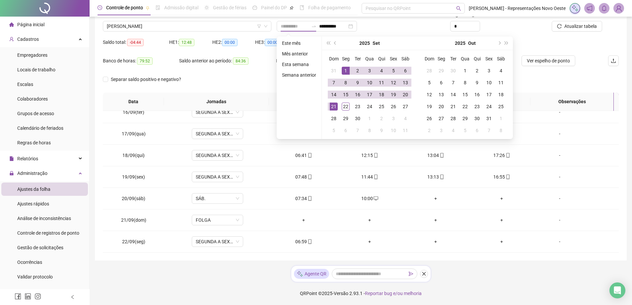
click at [334, 107] on div "21" at bounding box center [334, 106] width 8 height 8
type input "**********"
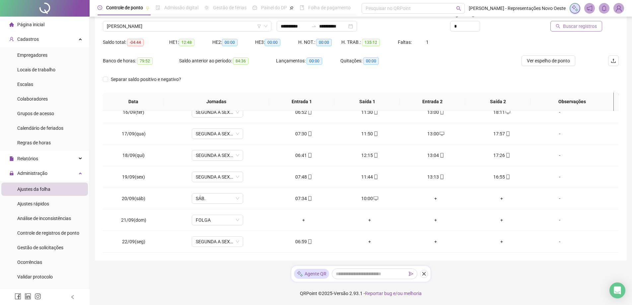
click at [586, 25] on span "Buscar registros" at bounding box center [580, 26] width 34 height 7
click at [54, 25] on li "Página inicial" at bounding box center [44, 24] width 87 height 13
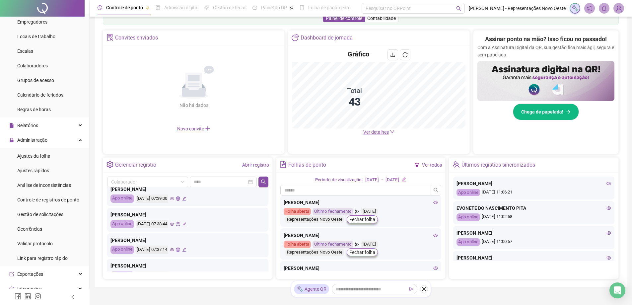
scroll to position [199, 0]
click at [66, 215] on li "Gestão de solicitações" at bounding box center [44, 214] width 87 height 13
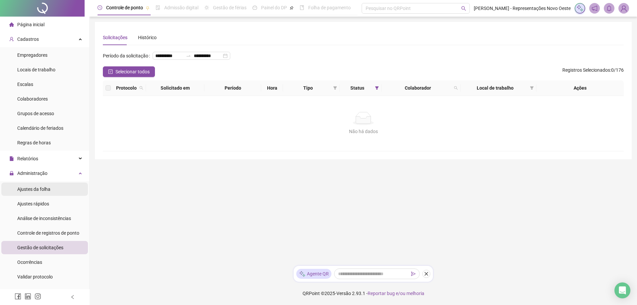
click at [41, 190] on span "Ajustes da folha" at bounding box center [33, 188] width 33 height 5
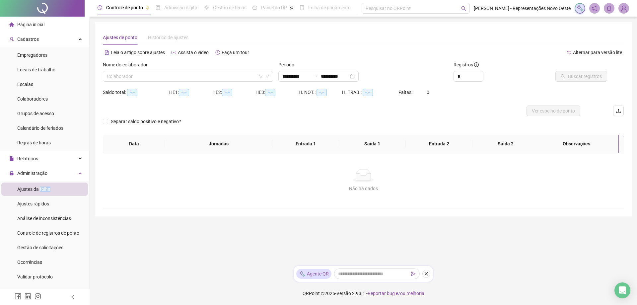
type input "**********"
click at [78, 191] on li "Ajustes da folha" at bounding box center [44, 188] width 87 height 13
click at [60, 20] on li "Página inicial" at bounding box center [44, 24] width 87 height 13
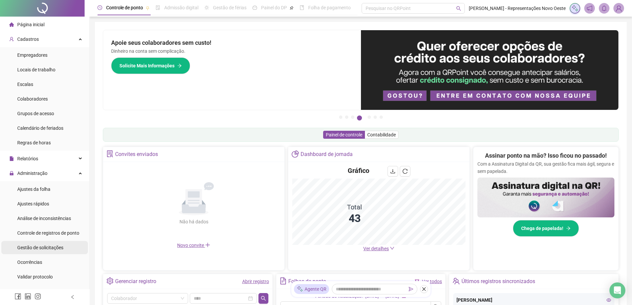
click at [56, 247] on span "Gestão de solicitações" at bounding box center [40, 247] width 46 height 5
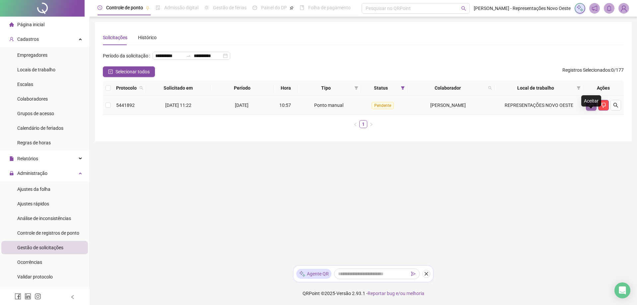
click at [589, 110] on button "button" at bounding box center [591, 105] width 11 height 11
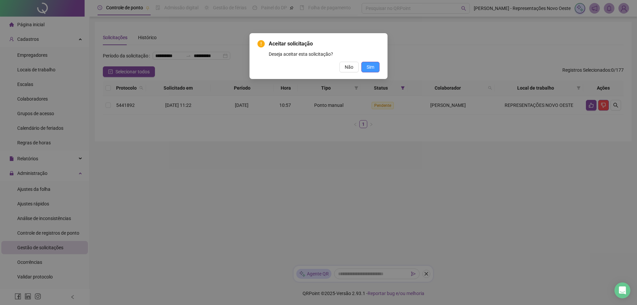
click at [374, 70] on button "Sim" at bounding box center [370, 67] width 18 height 11
